Goal: Information Seeking & Learning: Find specific fact

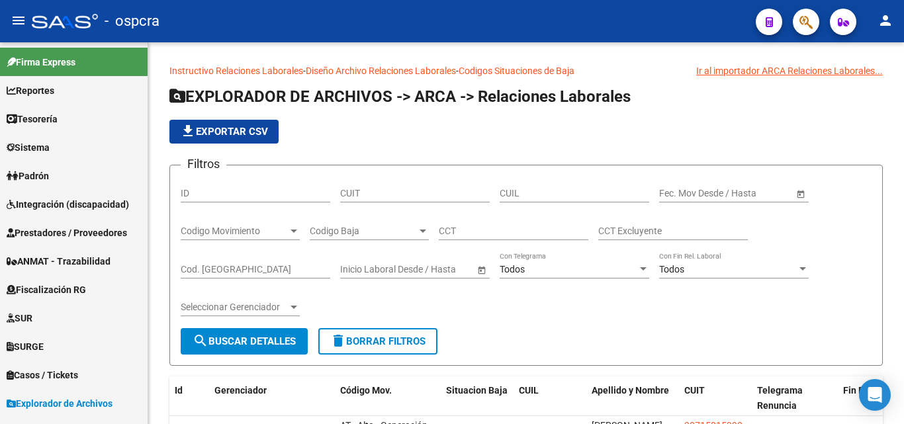
click at [811, 16] on icon "button" at bounding box center [805, 22] width 13 height 15
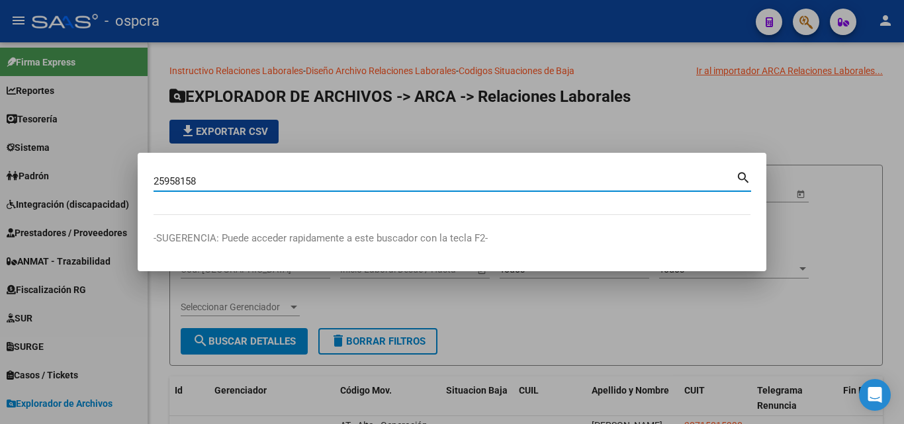
type input "25958158"
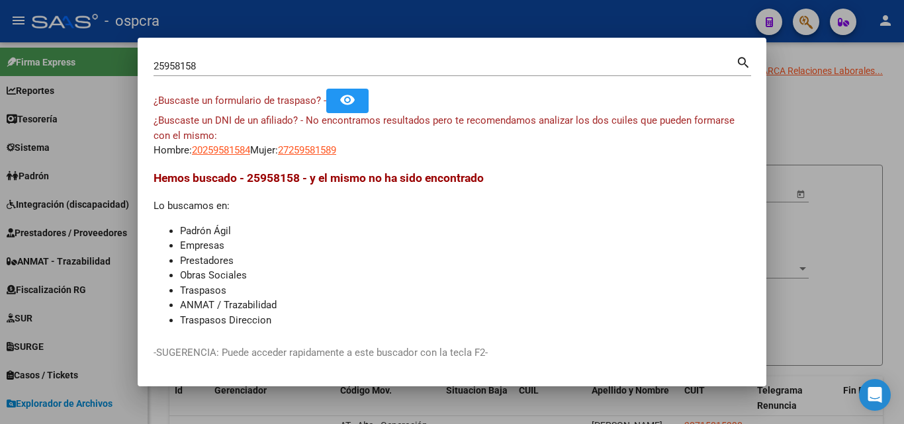
drag, startPoint x: 216, startPoint y: 56, endPoint x: 0, endPoint y: 85, distance: 217.7
click at [0, 83] on div "25958158 Buscar (apellido, dni, cuil, nro traspaso, cuit, obra social) search ¿…" at bounding box center [452, 212] width 904 height 424
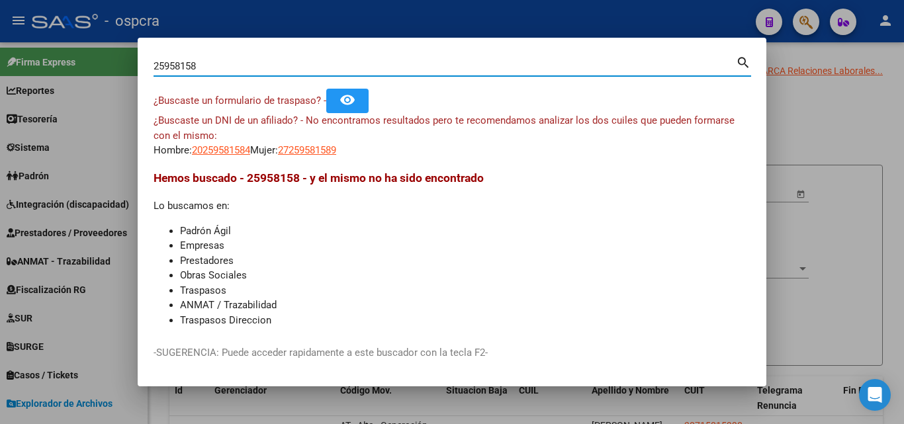
drag, startPoint x: 231, startPoint y: 66, endPoint x: 133, endPoint y: 66, distance: 97.9
click at [133, 66] on div "25958158 Buscar (apellido, dni, cuil, nro traspaso, cuit, obra social) search ¿…" at bounding box center [452, 212] width 904 height 424
type input "[PERSON_NAME]"
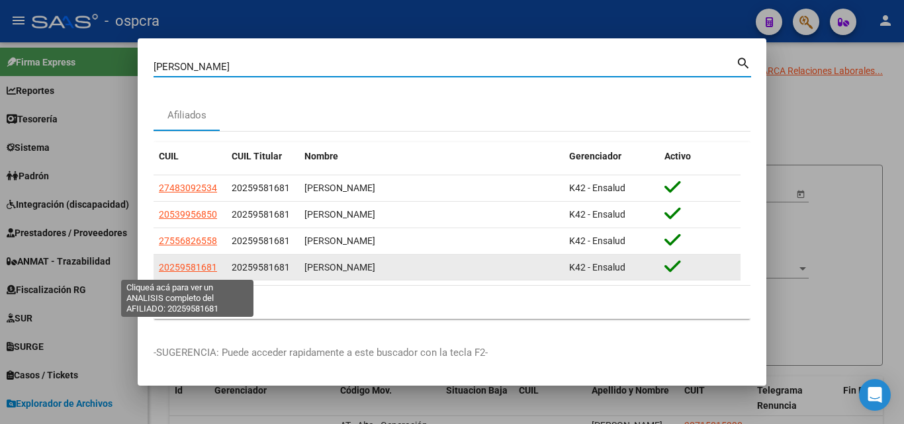
click at [200, 264] on span "20259581681" at bounding box center [188, 267] width 58 height 11
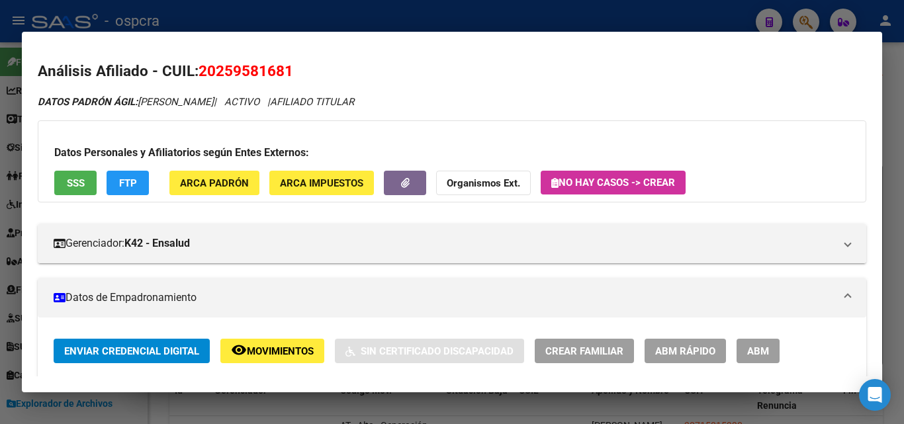
drag, startPoint x: 220, startPoint y: 69, endPoint x: 273, endPoint y: 70, distance: 53.6
click at [282, 71] on span "20259581681" at bounding box center [246, 70] width 95 height 17
copy span "25958168"
click at [605, 8] on div at bounding box center [452, 212] width 904 height 424
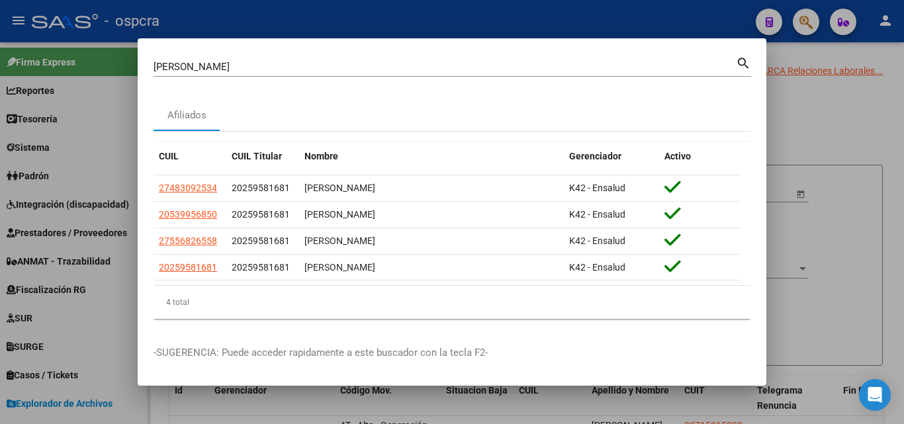
click at [811, 22] on div at bounding box center [452, 212] width 904 height 424
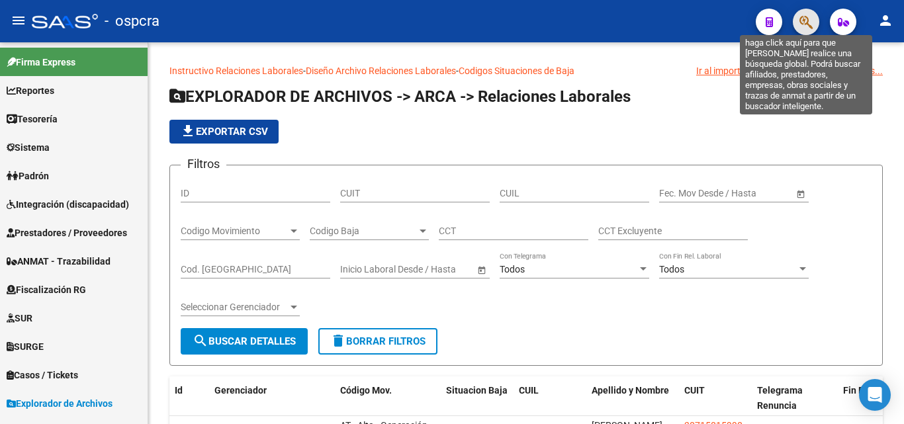
click at [809, 17] on icon "button" at bounding box center [805, 22] width 13 height 15
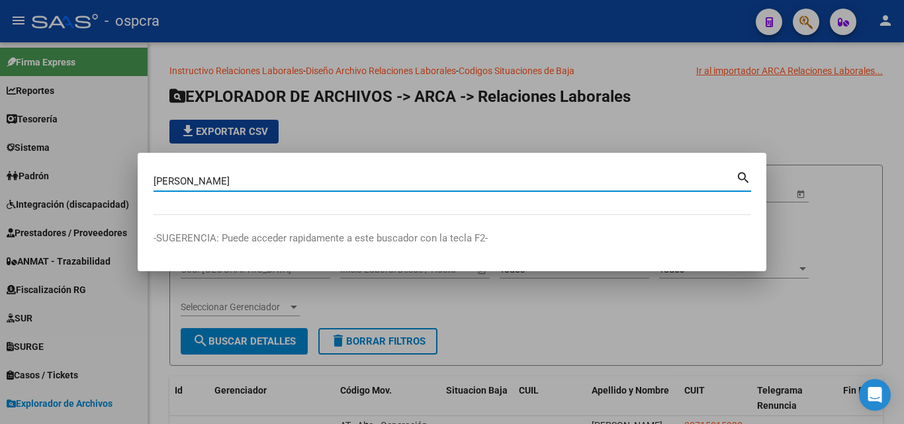
type input "[PERSON_NAME]"
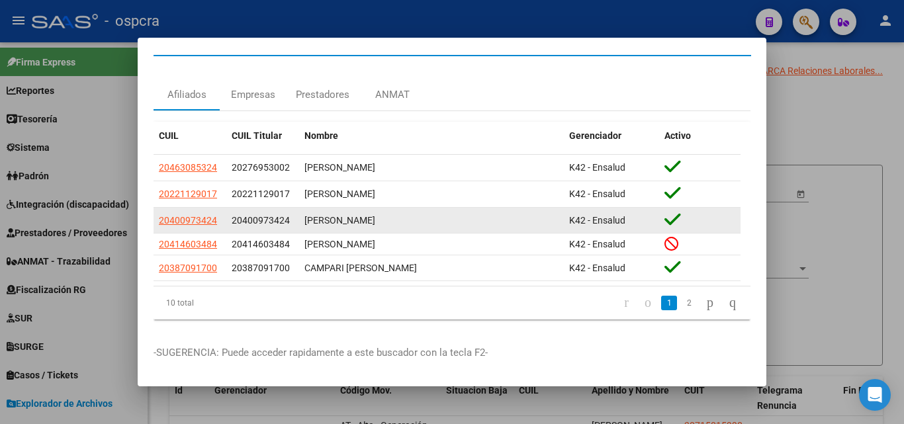
scroll to position [34, 0]
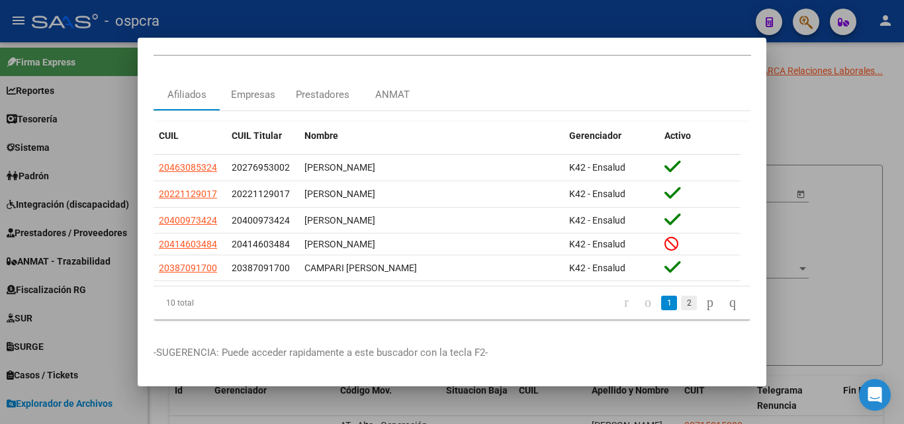
click at [681, 296] on link "2" at bounding box center [689, 303] width 16 height 15
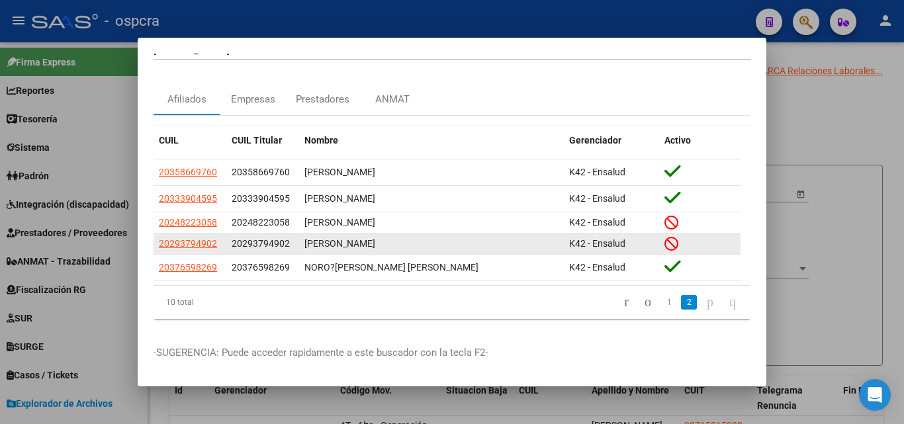
scroll to position [29, 0]
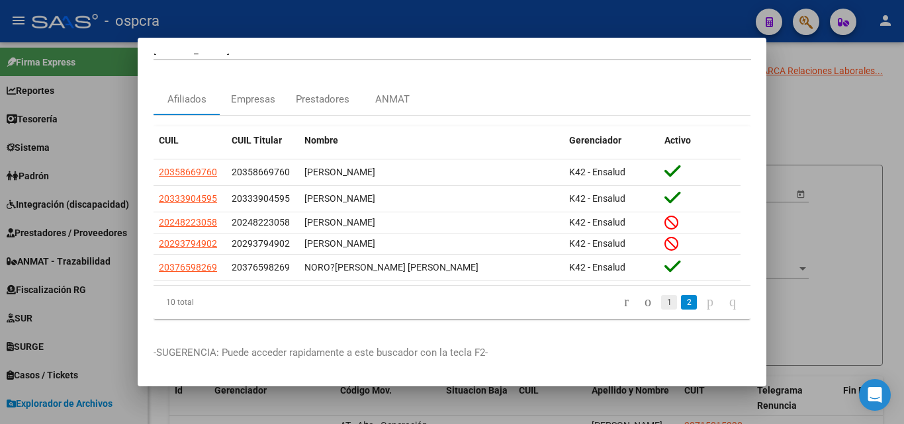
click at [661, 295] on link "1" at bounding box center [669, 302] width 16 height 15
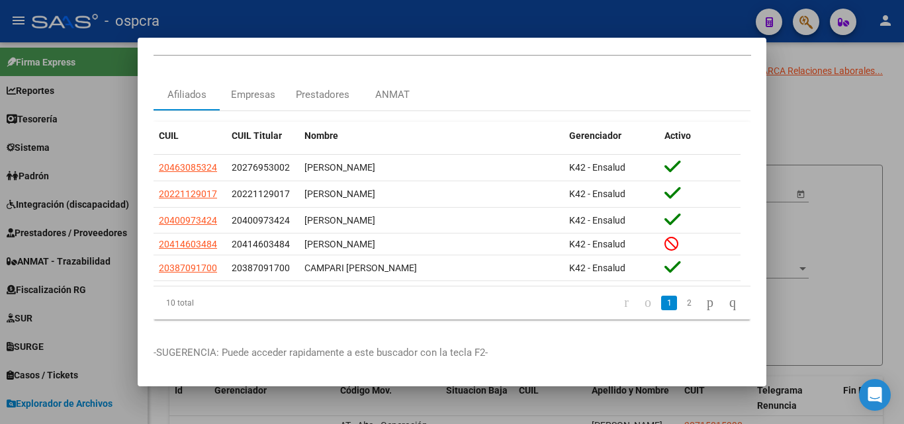
scroll to position [0, 0]
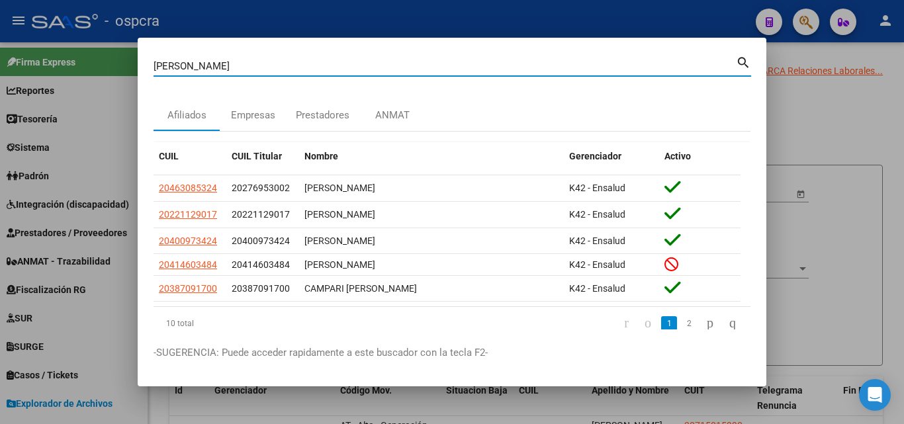
drag, startPoint x: 189, startPoint y: 70, endPoint x: 58, endPoint y: 85, distance: 131.9
click at [58, 85] on div "[PERSON_NAME] (apellido, dni, cuil, [PERSON_NAME], cuit, obra social) search Af…" at bounding box center [452, 212] width 904 height 424
type input "[PERSON_NAME]"
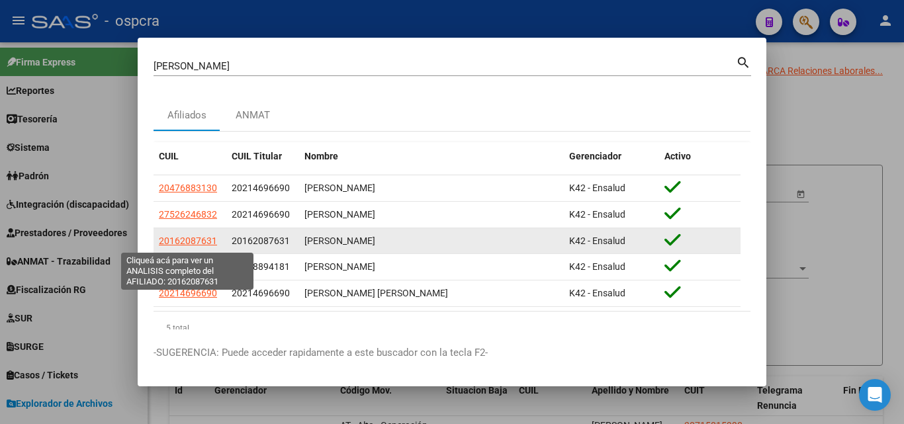
click at [202, 244] on span "20162087631" at bounding box center [188, 241] width 58 height 11
type textarea "20162087631"
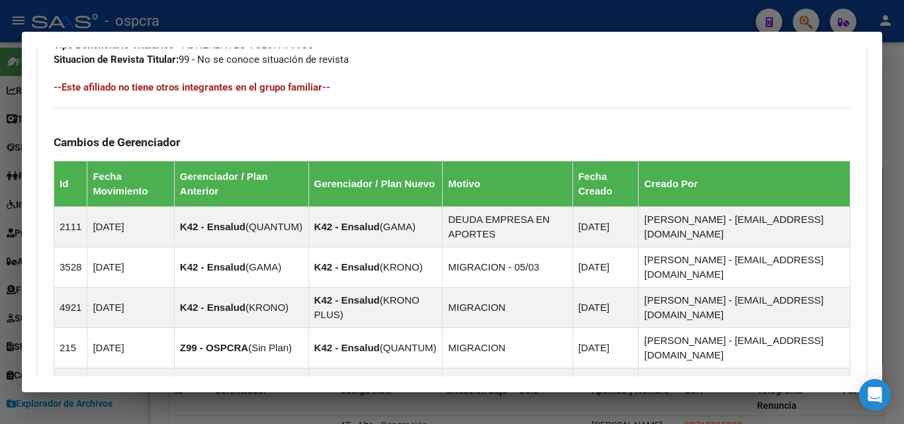
scroll to position [728, 0]
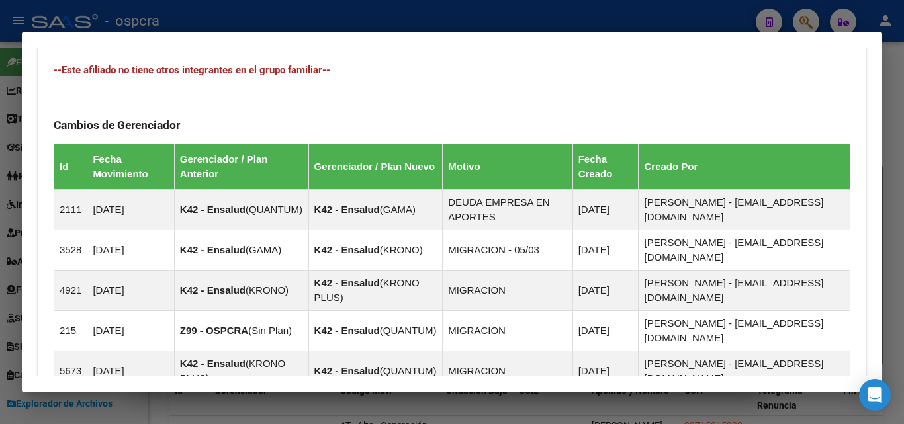
click at [12, 278] on div at bounding box center [452, 212] width 904 height 424
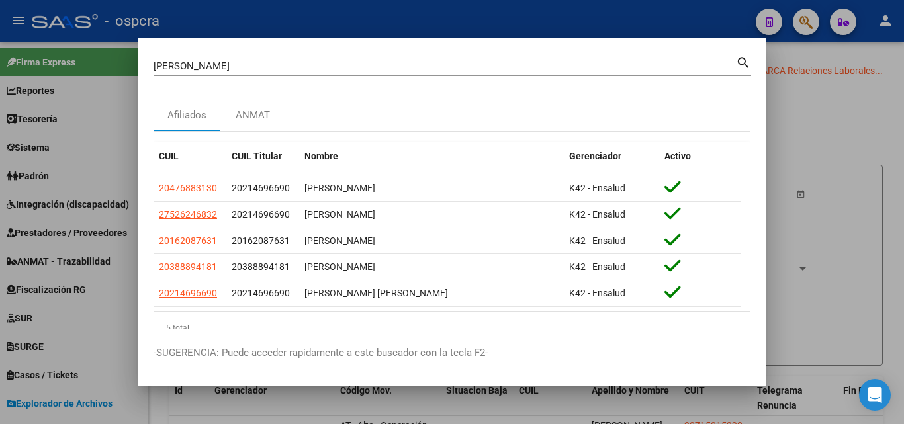
click at [10, 240] on div at bounding box center [452, 212] width 904 height 424
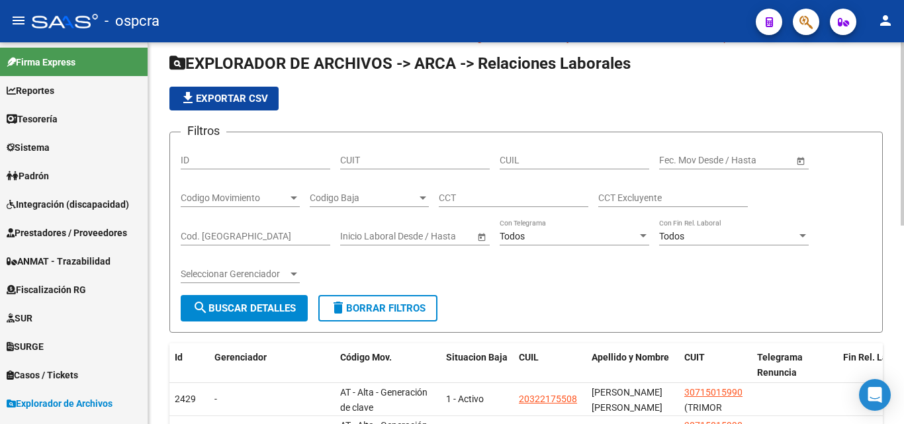
scroll to position [0, 0]
